Goal: Obtain resource: Download file/media

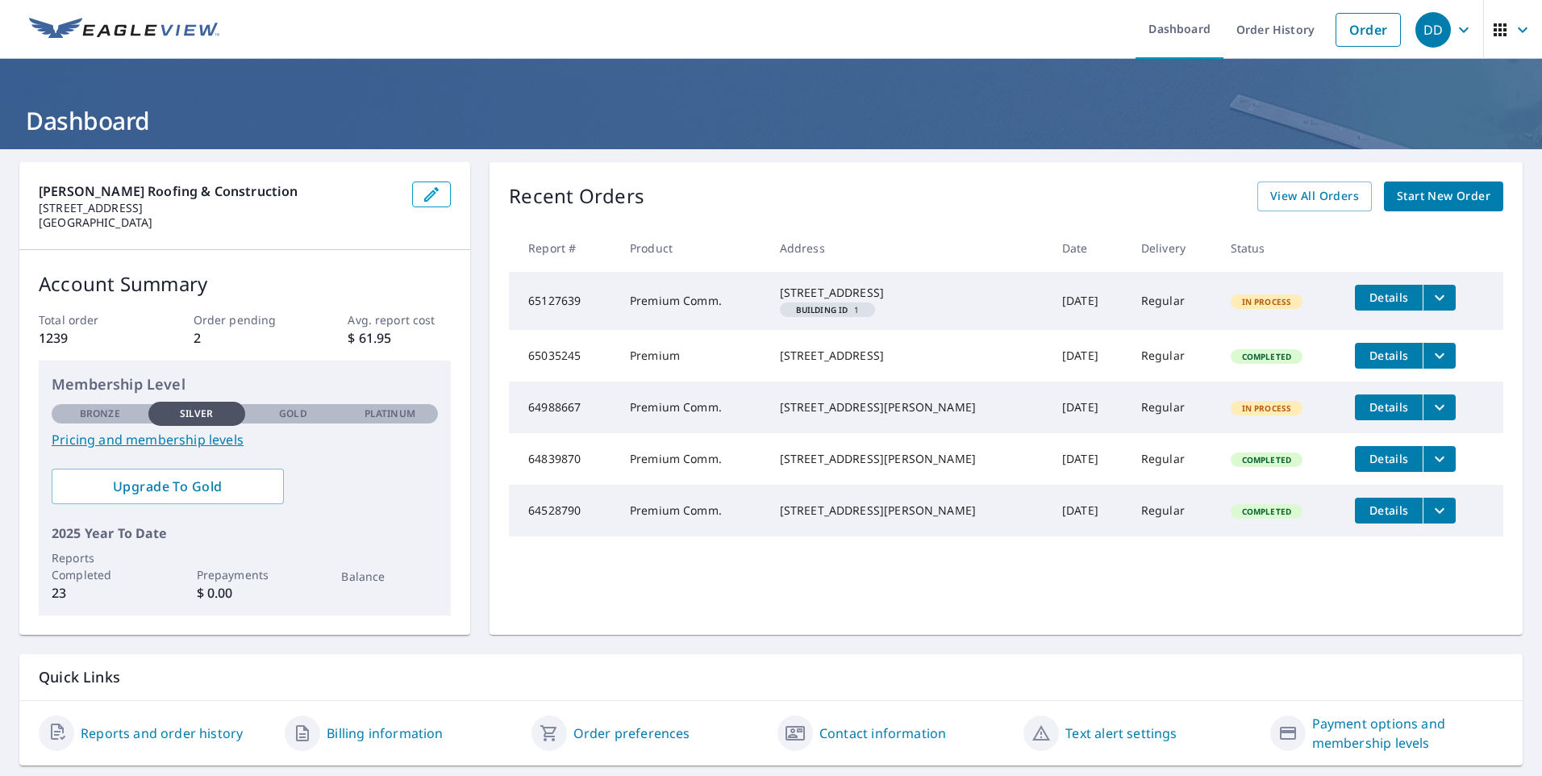
click at [1227, 104] on h1 "Dashboard" at bounding box center [771, 120] width 1504 height 33
click at [1309, 194] on span "View All Orders" at bounding box center [1315, 196] width 89 height 20
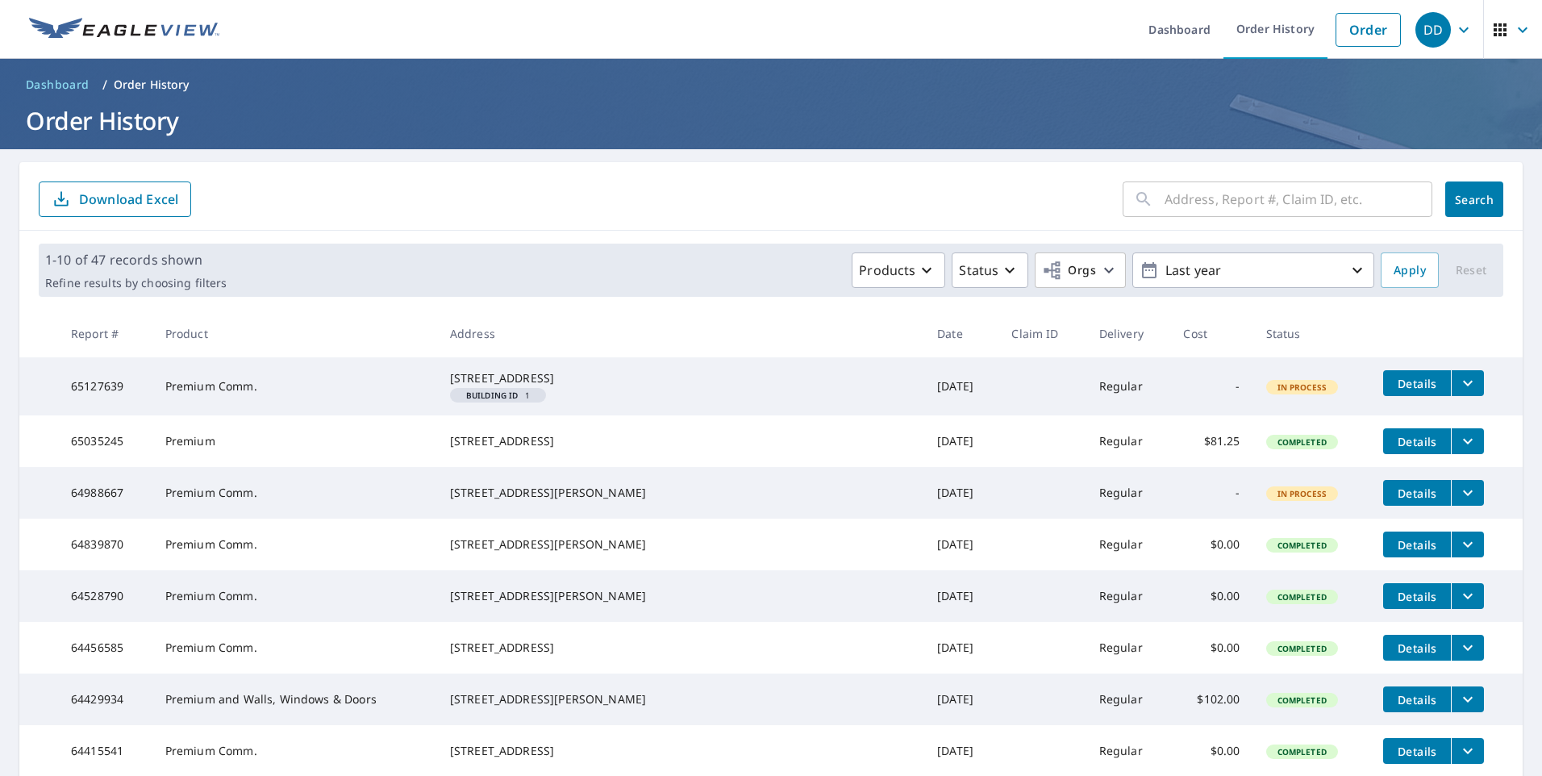
click at [1191, 200] on input "text" at bounding box center [1299, 199] width 268 height 45
type input "[STREET_ADDRESS]"
click at [1459, 200] on span "Search" at bounding box center [1475, 199] width 32 height 15
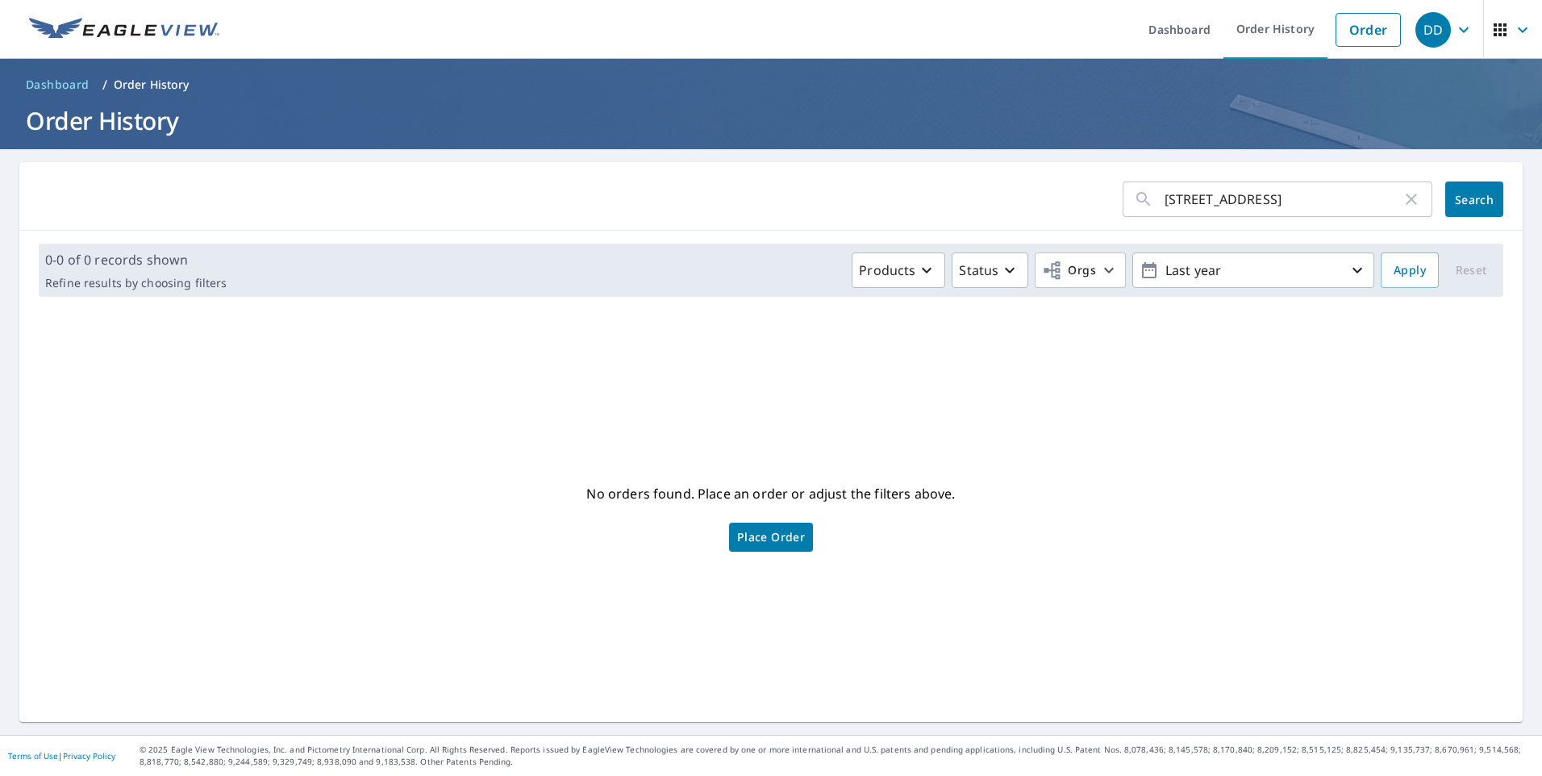
click at [1267, 201] on input "[STREET_ADDRESS]" at bounding box center [1283, 199] width 237 height 45
type input "62"
click button "Search" at bounding box center [1475, 199] width 58 height 35
click at [1348, 265] on icon "button" at bounding box center [1357, 270] width 19 height 19
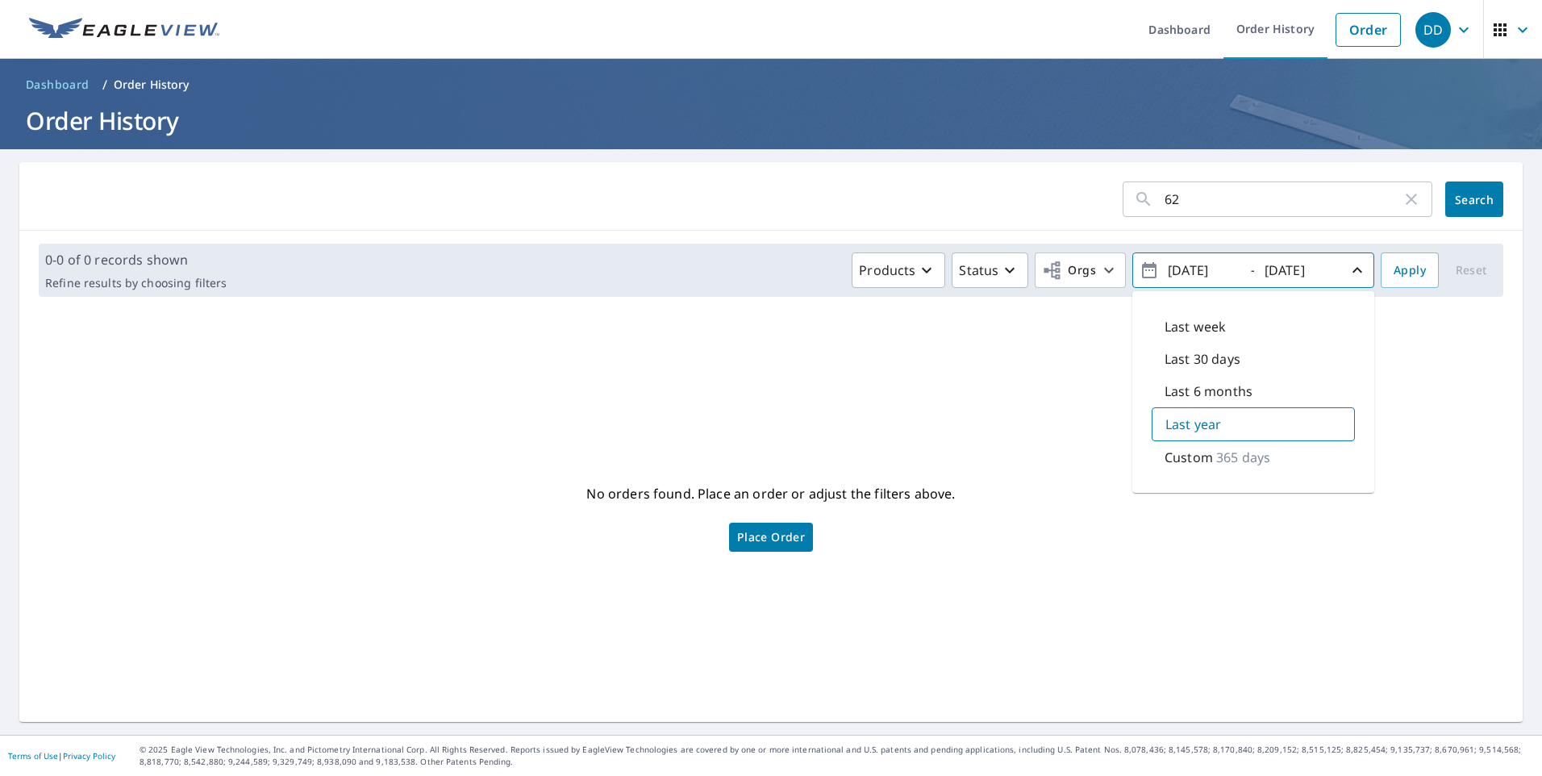
click at [1142, 268] on icon "button" at bounding box center [1149, 270] width 15 height 16
click at [1165, 462] on p "Custom" at bounding box center [1189, 457] width 48 height 19
click at [1187, 270] on input "[DATE]" at bounding box center [1202, 270] width 79 height 26
type input "[DATE]"
click at [1281, 270] on input "[DATE]" at bounding box center [1299, 270] width 79 height 26
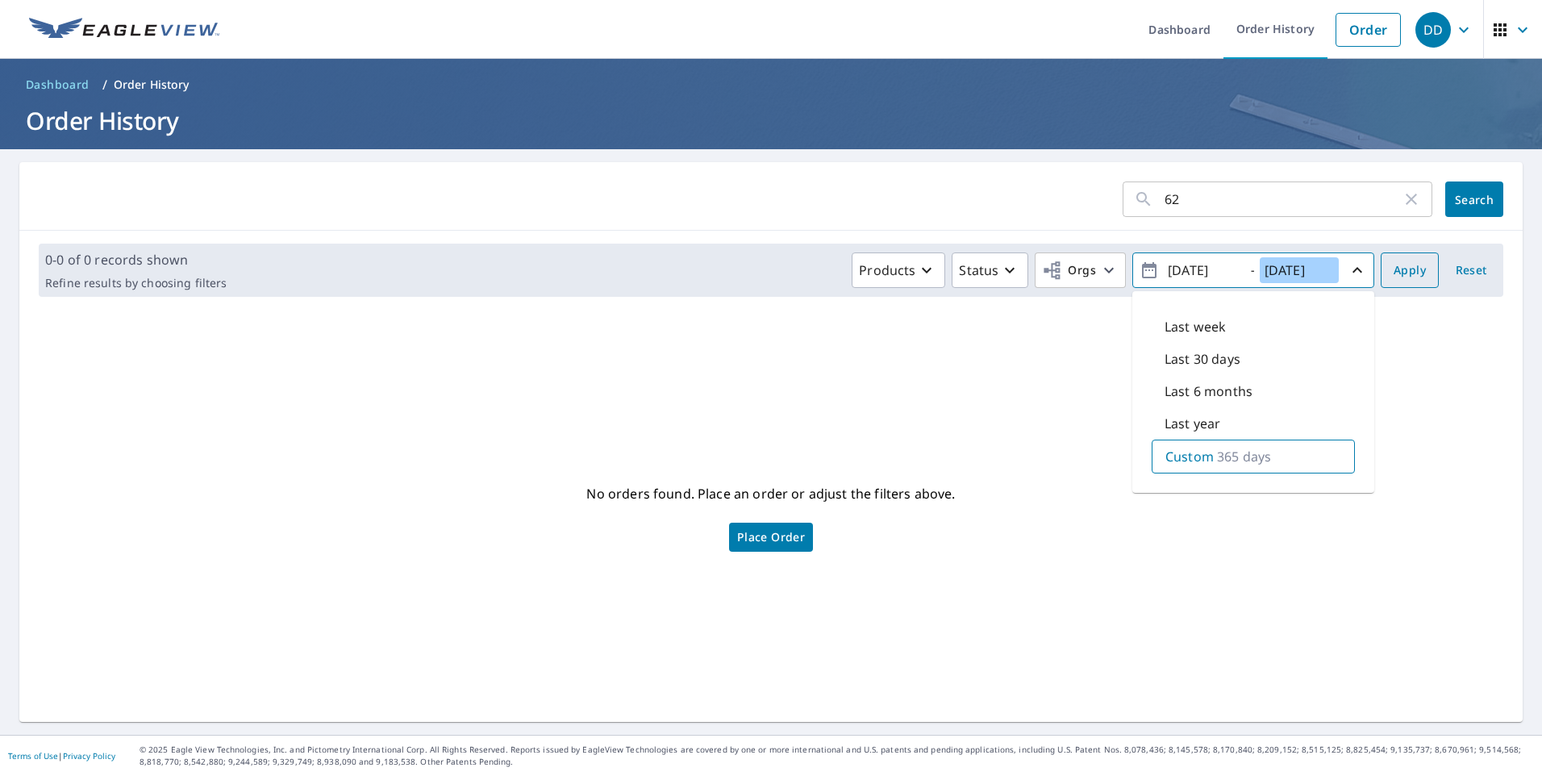
type input "[DATE]"
click at [1394, 267] on span "Apply" at bounding box center [1410, 271] width 32 height 20
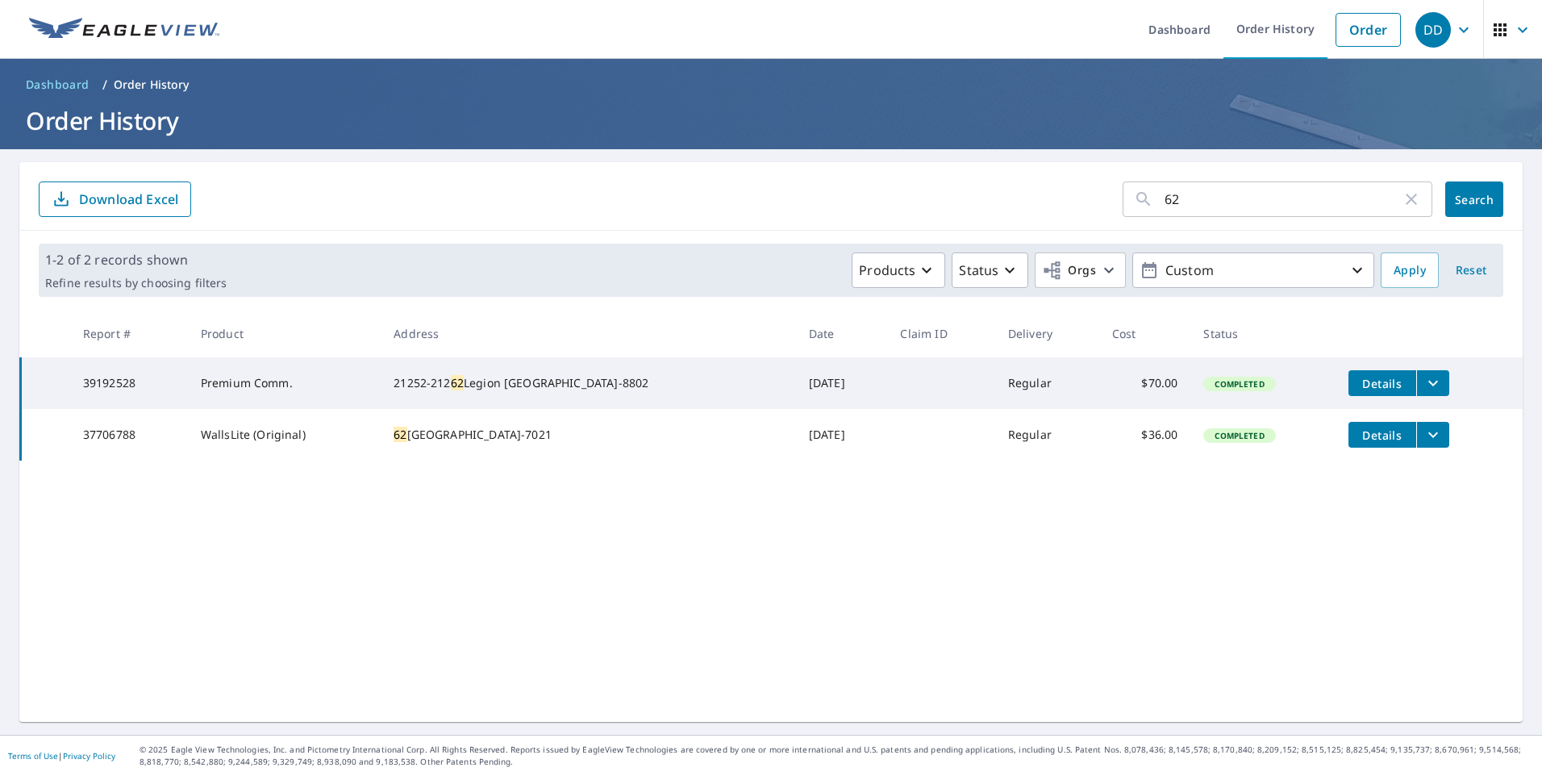
click at [1429, 438] on icon "filesDropdownBtn-37706788" at bounding box center [1434, 435] width 10 height 6
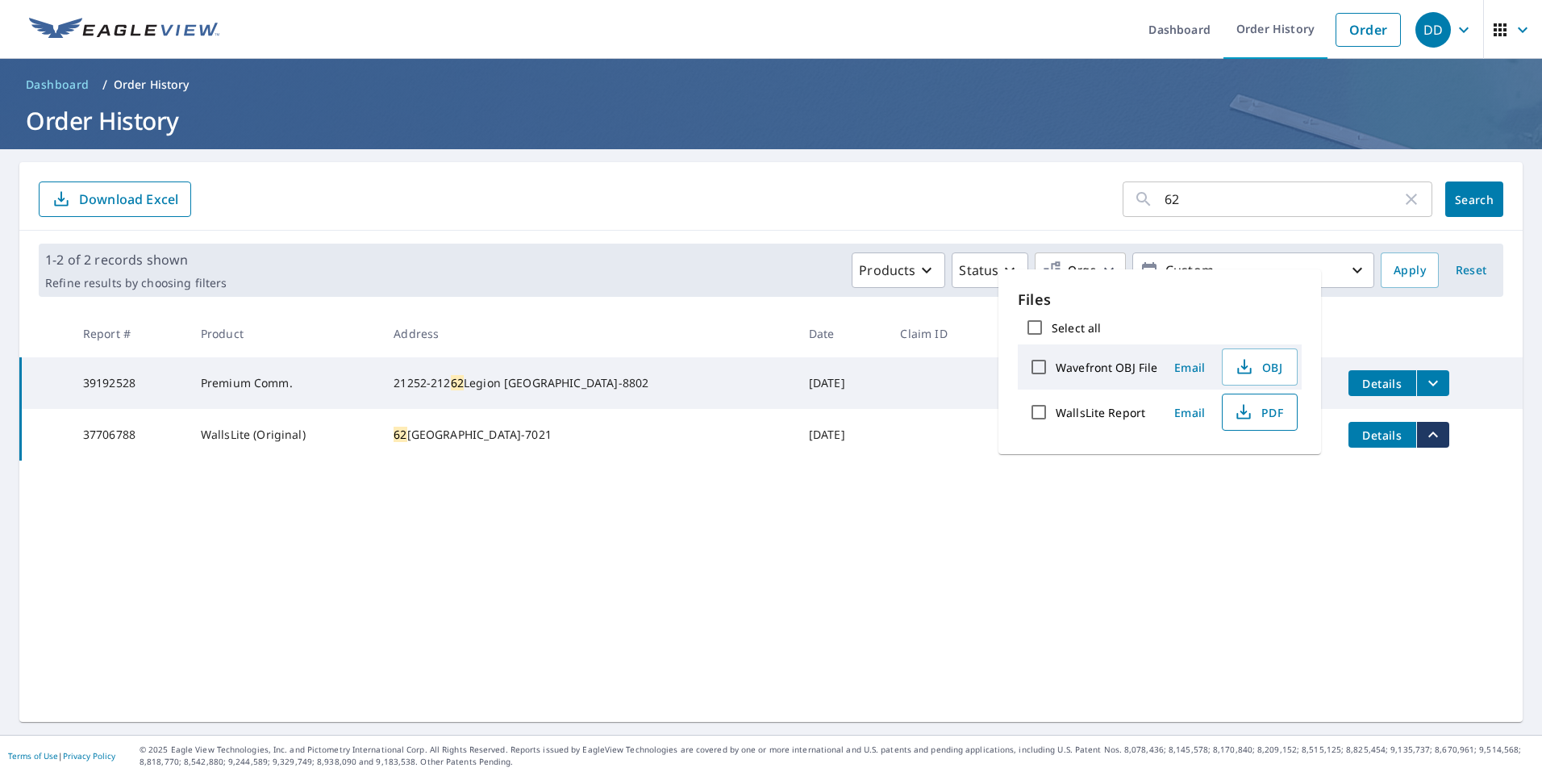
click at [1258, 411] on span "PDF" at bounding box center [1259, 412] width 52 height 19
click at [1473, 593] on div "62 ​ Search Download Excel 1-2 of 2 records shown Refine results by choosing fi…" at bounding box center [771, 442] width 1504 height 560
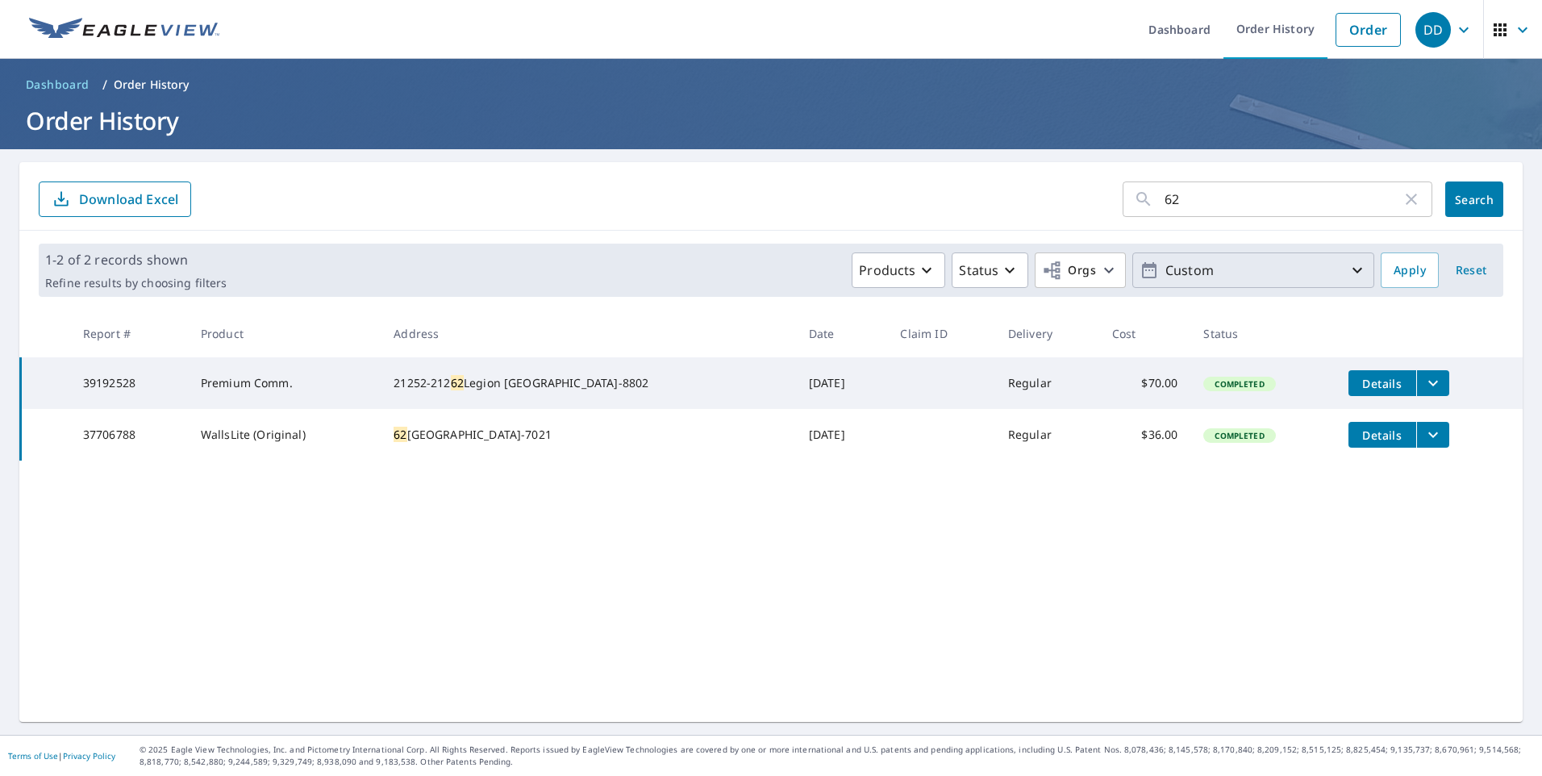
click at [1353, 268] on icon "button" at bounding box center [1358, 271] width 10 height 6
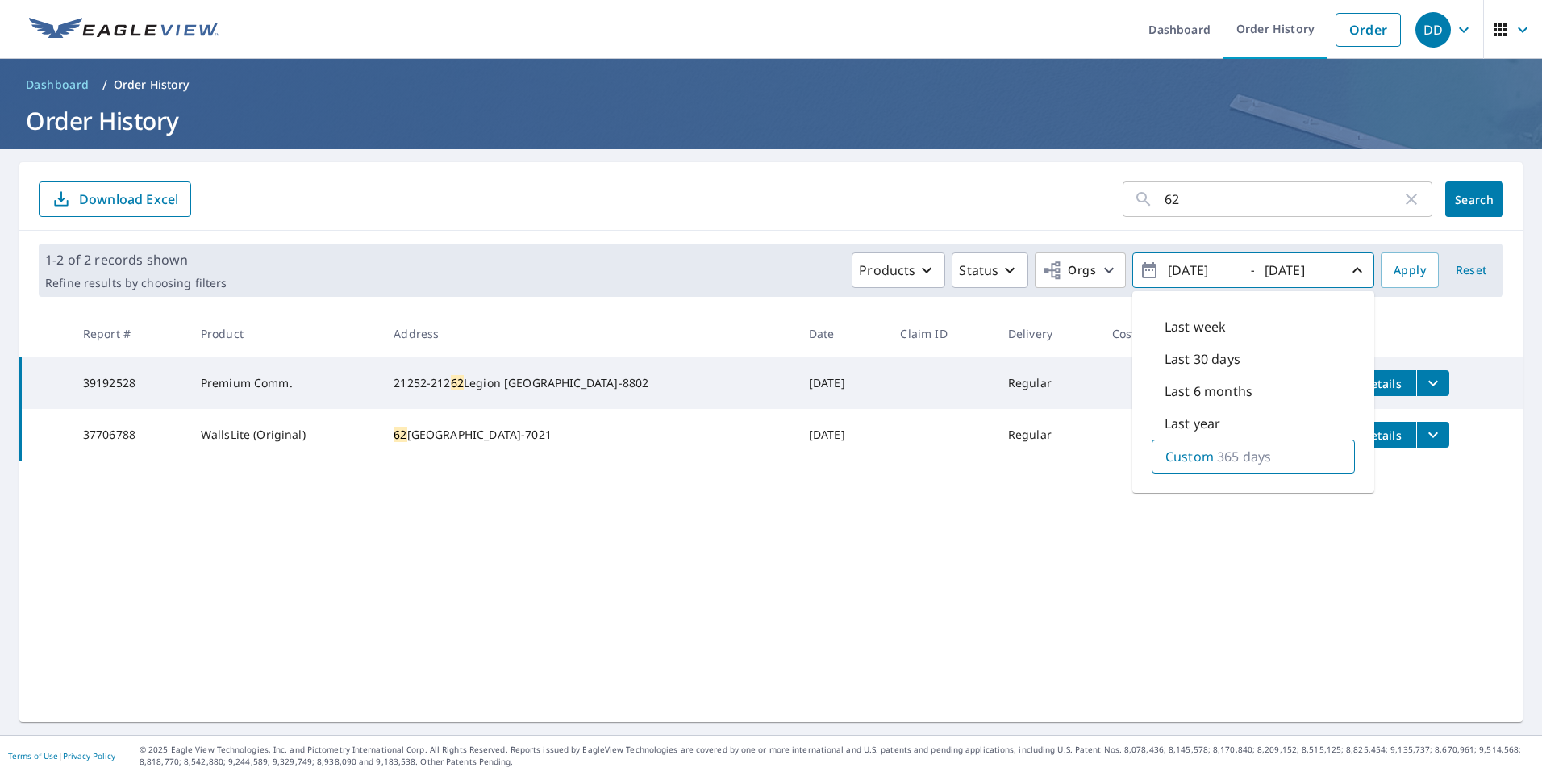
click at [1229, 456] on p "365 days" at bounding box center [1244, 456] width 54 height 19
click at [1204, 270] on input "[DATE]" at bounding box center [1202, 270] width 79 height 26
type input "[DATE]"
click at [1394, 266] on span "Apply" at bounding box center [1410, 271] width 32 height 20
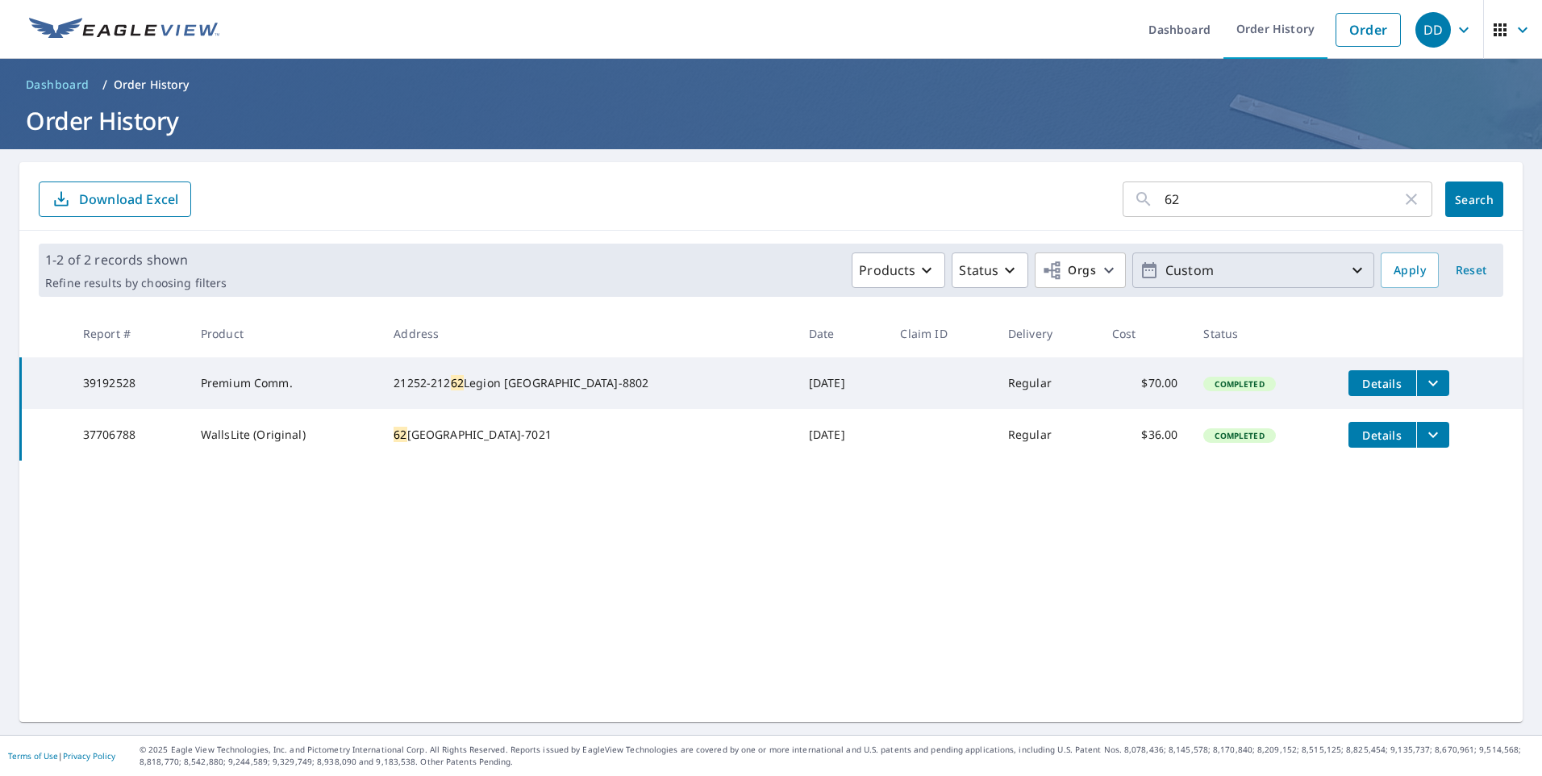
click at [1348, 269] on icon "button" at bounding box center [1357, 270] width 19 height 19
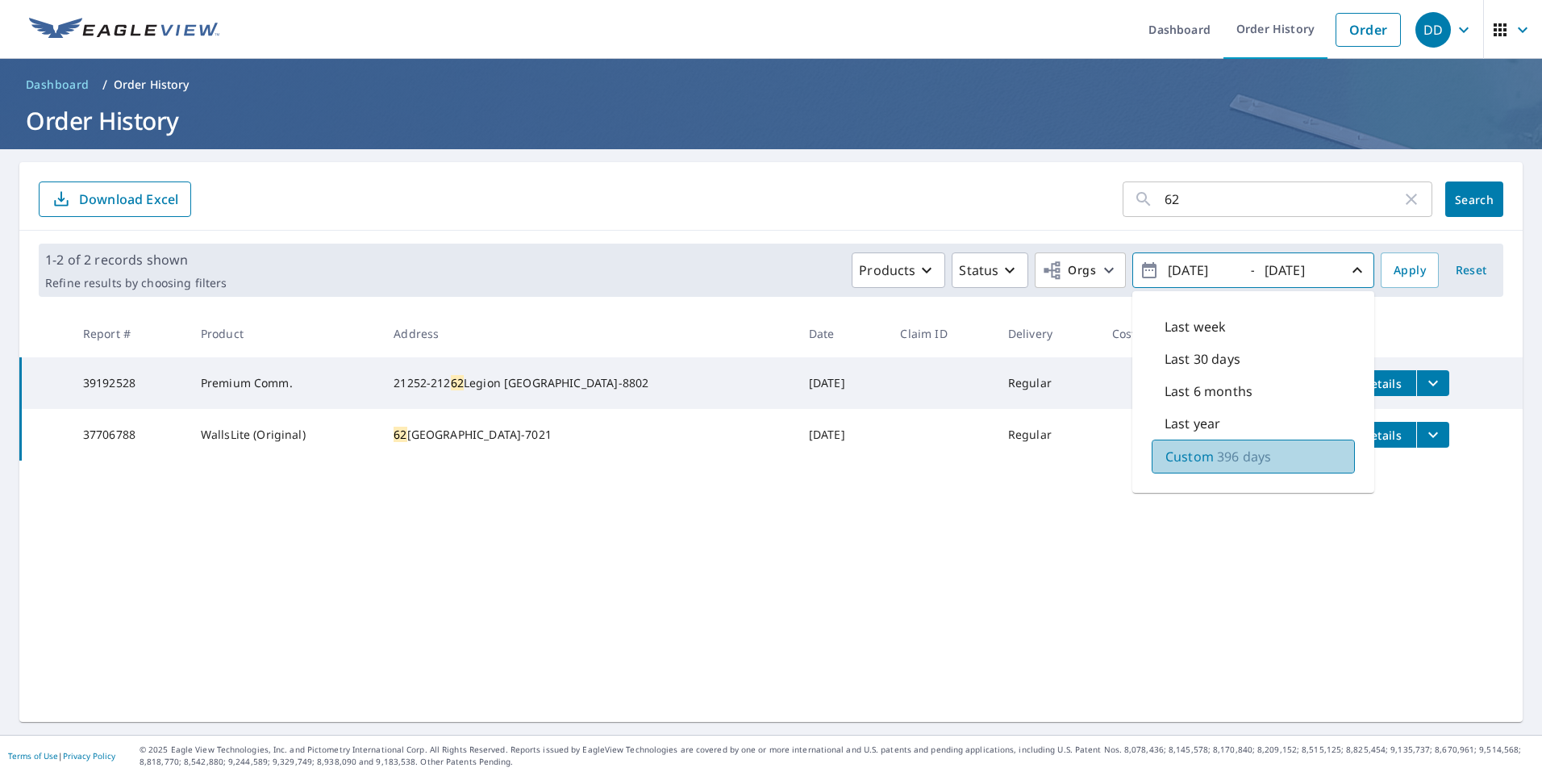
click at [1188, 456] on p "Custom" at bounding box center [1190, 456] width 48 height 19
click at [1207, 269] on input "[DATE]" at bounding box center [1202, 270] width 79 height 26
type input "[DATE]"
click at [1404, 269] on span "Apply" at bounding box center [1410, 271] width 32 height 20
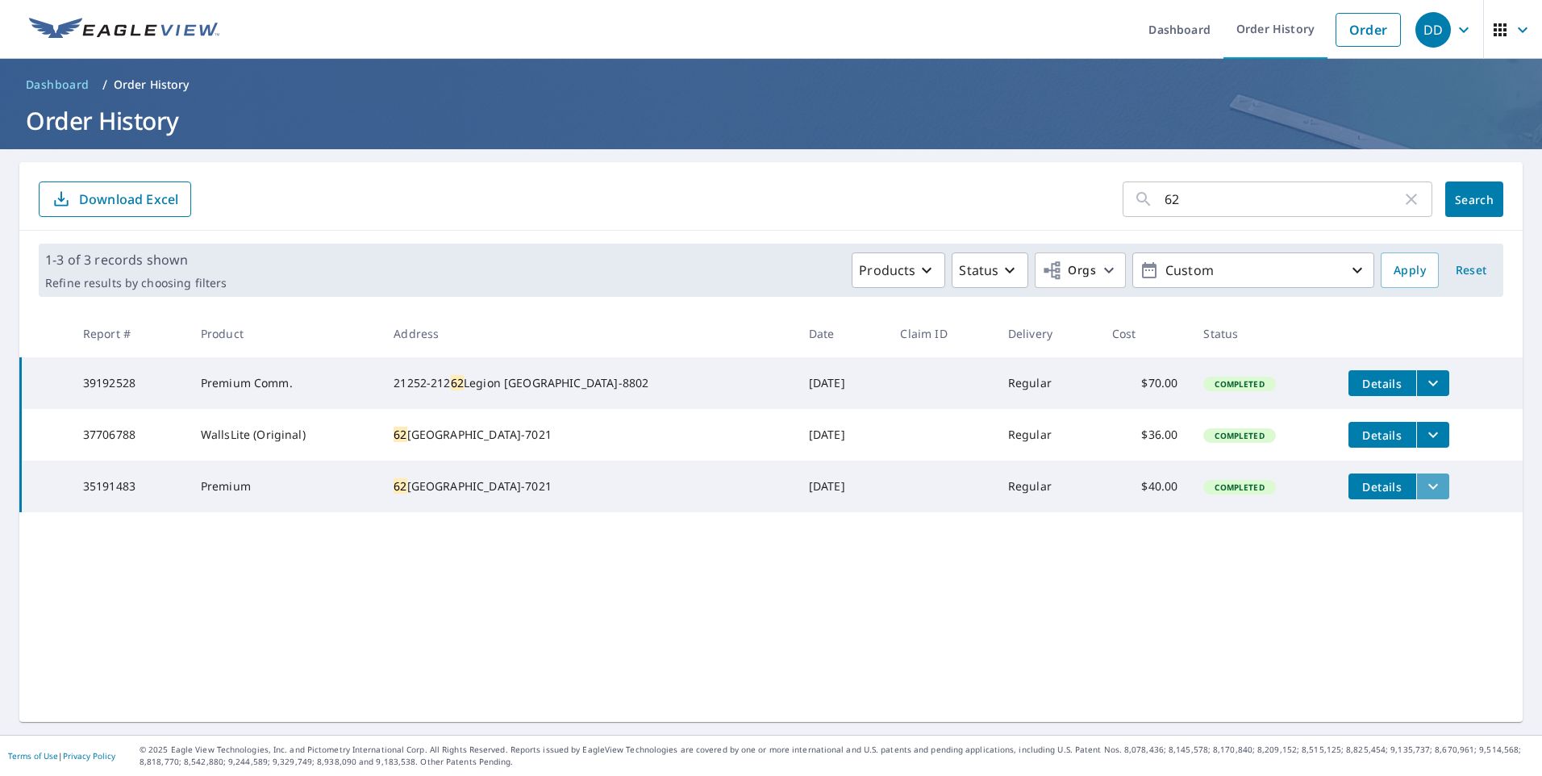
click at [1417, 497] on button "filesDropdownBtn-35191483" at bounding box center [1433, 487] width 33 height 26
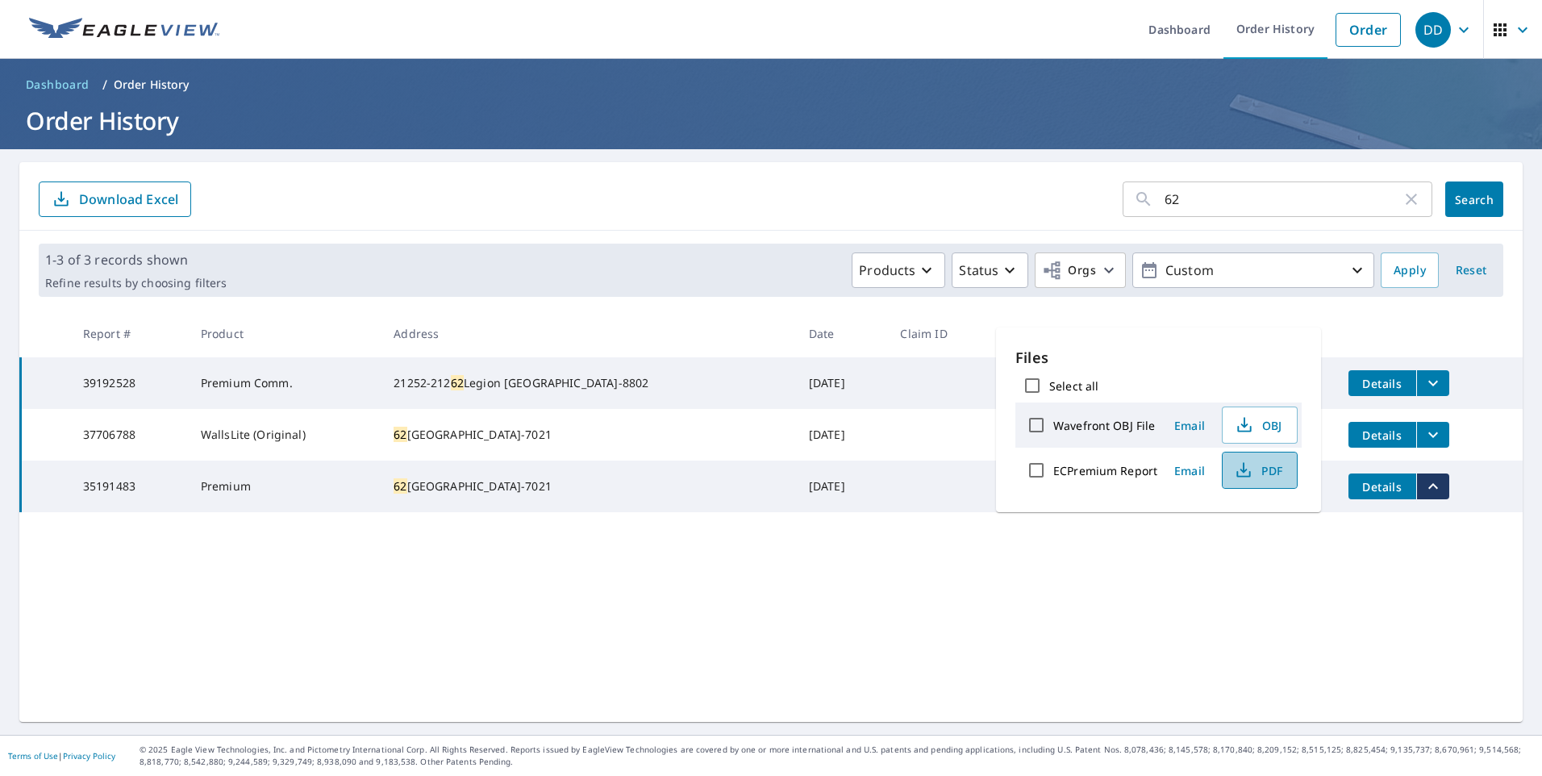
click at [1257, 467] on span "PDF" at bounding box center [1259, 470] width 52 height 19
